Goal: Information Seeking & Learning: Understand process/instructions

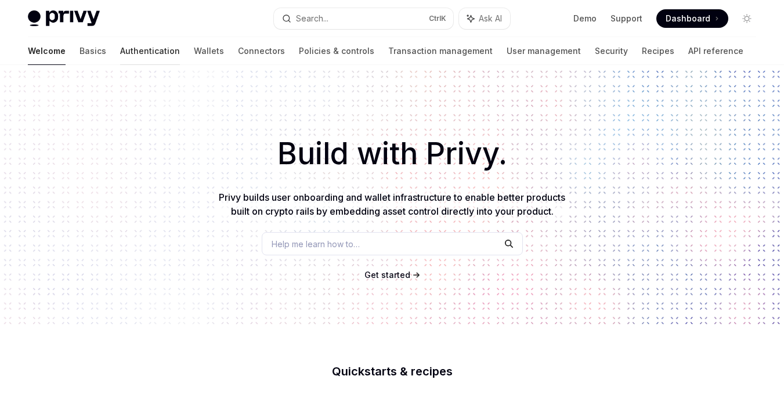
click at [120, 46] on link "Authentication" at bounding box center [150, 51] width 60 height 28
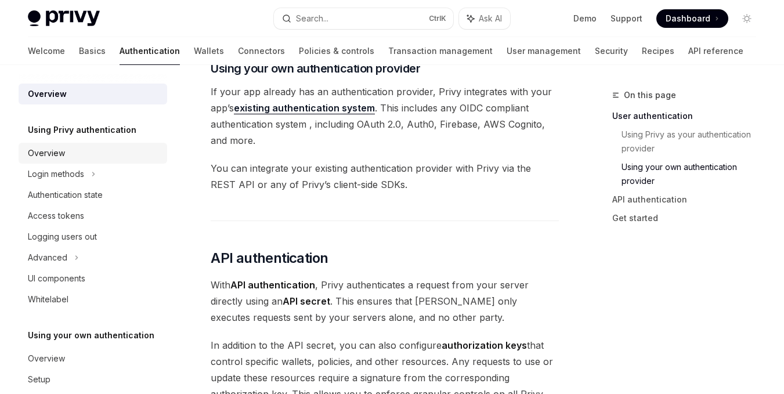
scroll to position [40, 0]
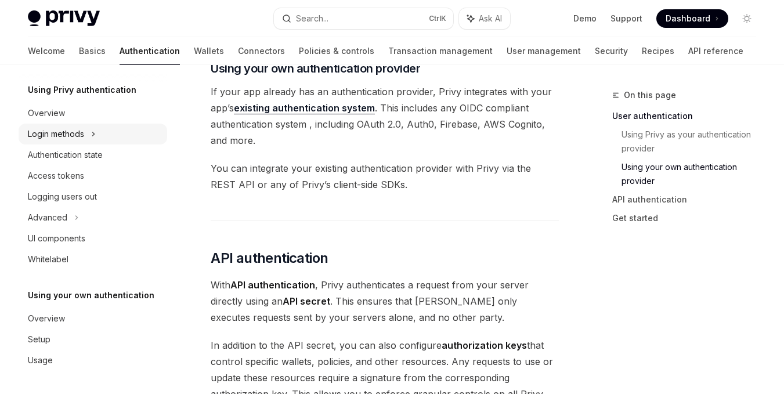
click at [95, 136] on icon at bounding box center [93, 134] width 5 height 14
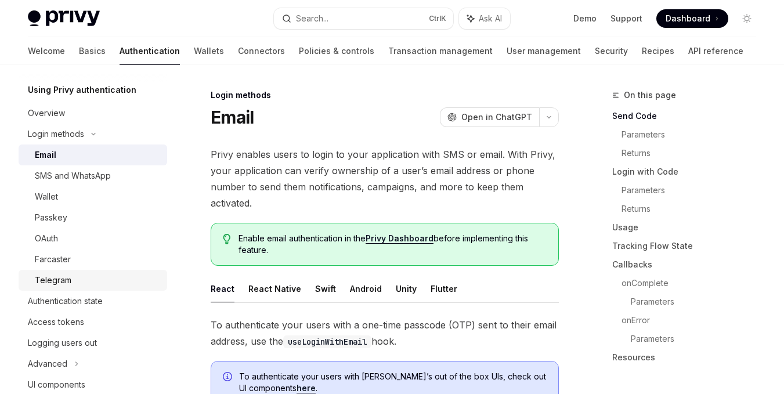
click at [67, 282] on div "Telegram" at bounding box center [53, 280] width 37 height 14
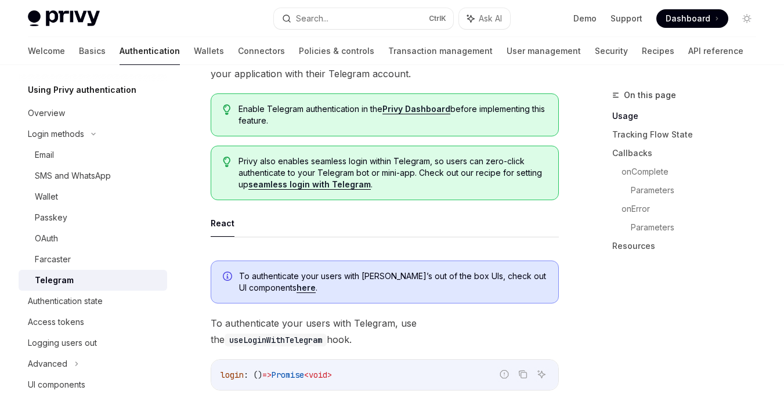
scroll to position [157, 0]
click at [316, 183] on link "seamless login with Telegram" at bounding box center [309, 185] width 122 height 10
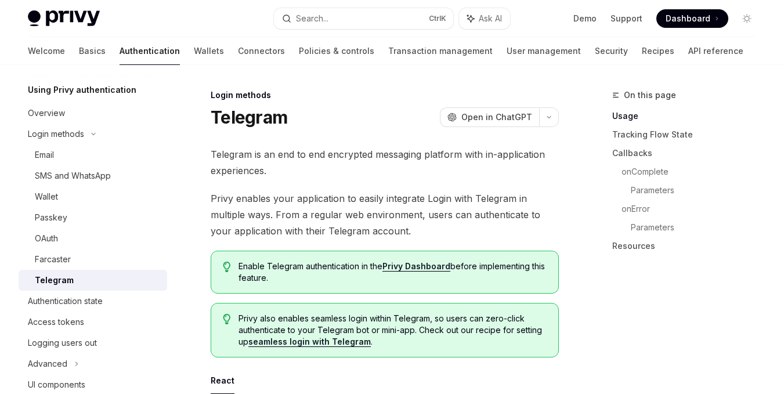
type textarea "*"
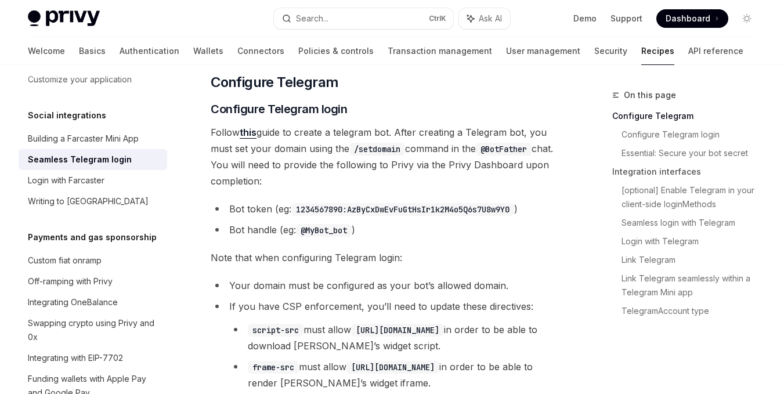
scroll to position [211, 0]
click at [251, 129] on link "this" at bounding box center [248, 131] width 17 height 12
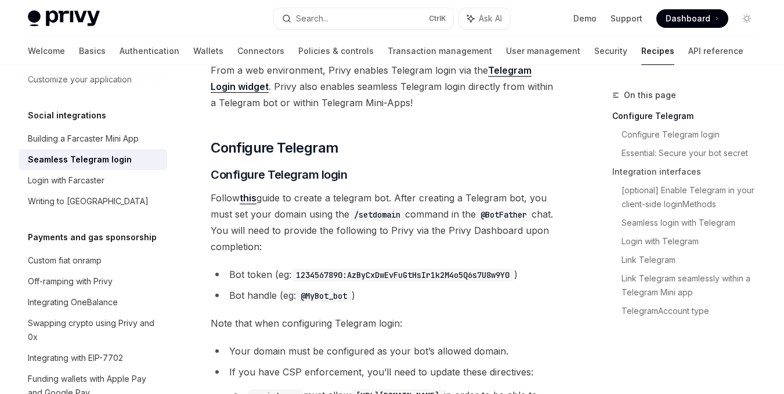
scroll to position [0, 0]
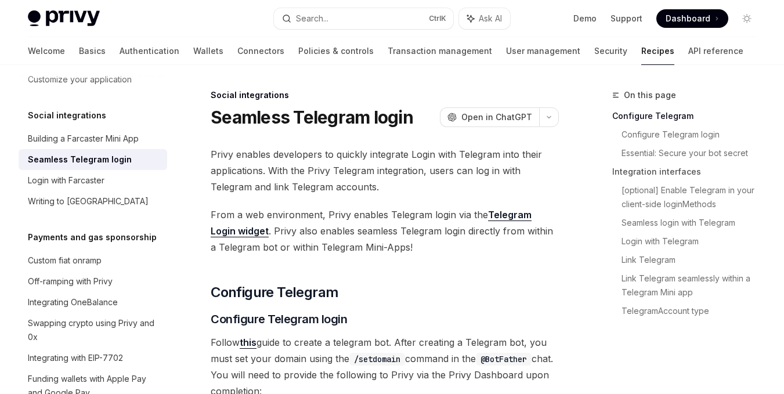
click at [476, 246] on span "From a web environment, Privy enables Telegram login via the Telegram Login wid…" at bounding box center [385, 230] width 348 height 49
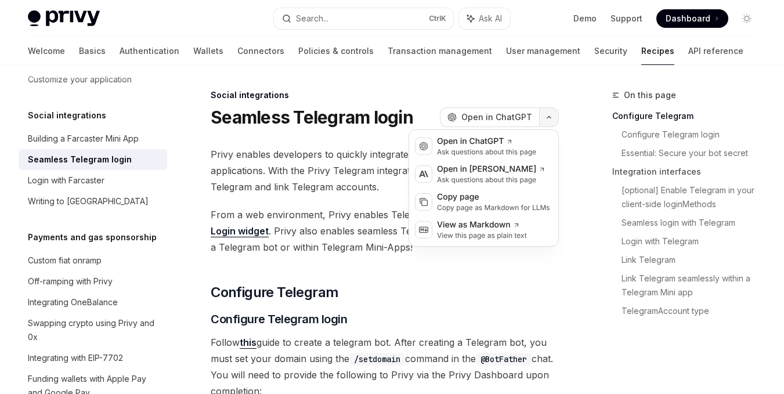
click at [553, 120] on button "button" at bounding box center [549, 117] width 20 height 20
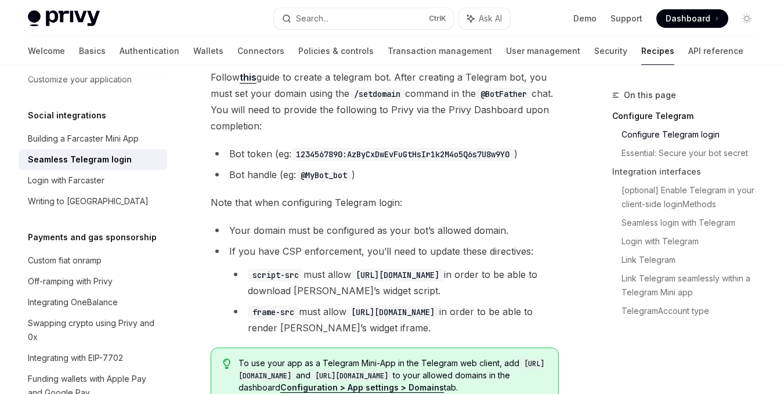
scroll to position [264, 0]
